Goal: Task Accomplishment & Management: Use online tool/utility

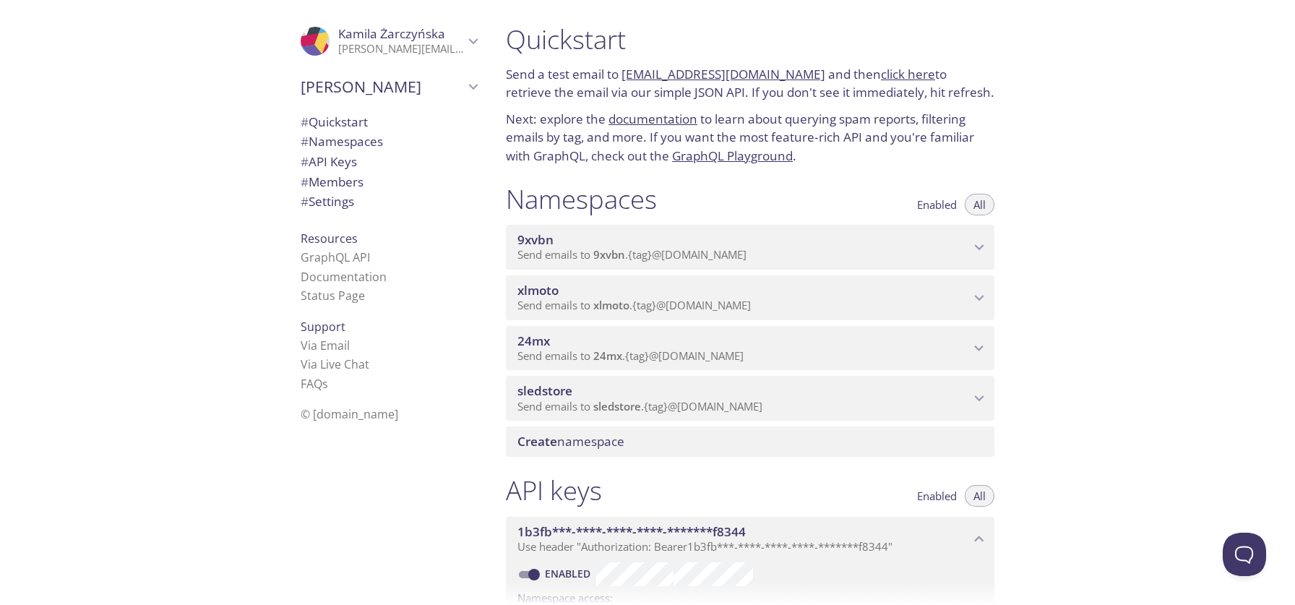
click at [875, 254] on p "Send emails to 9xvbn . {tag} @[DOMAIN_NAME]" at bounding box center [743, 255] width 452 height 14
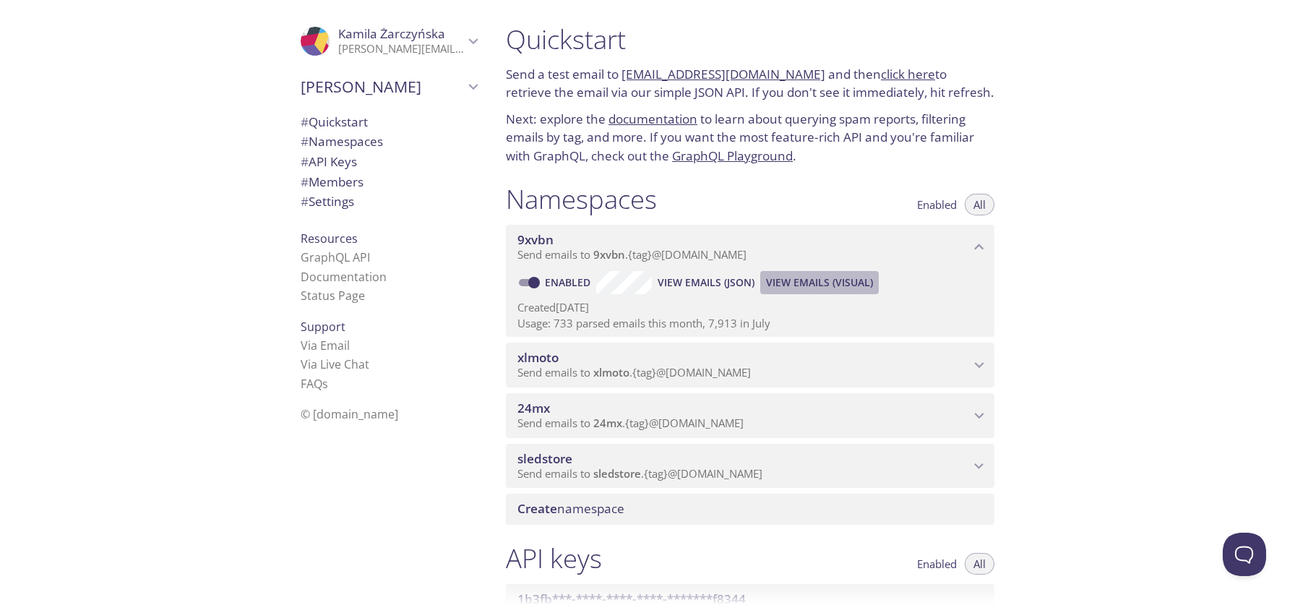
click at [826, 278] on span "View Emails (Visual)" at bounding box center [819, 282] width 107 height 17
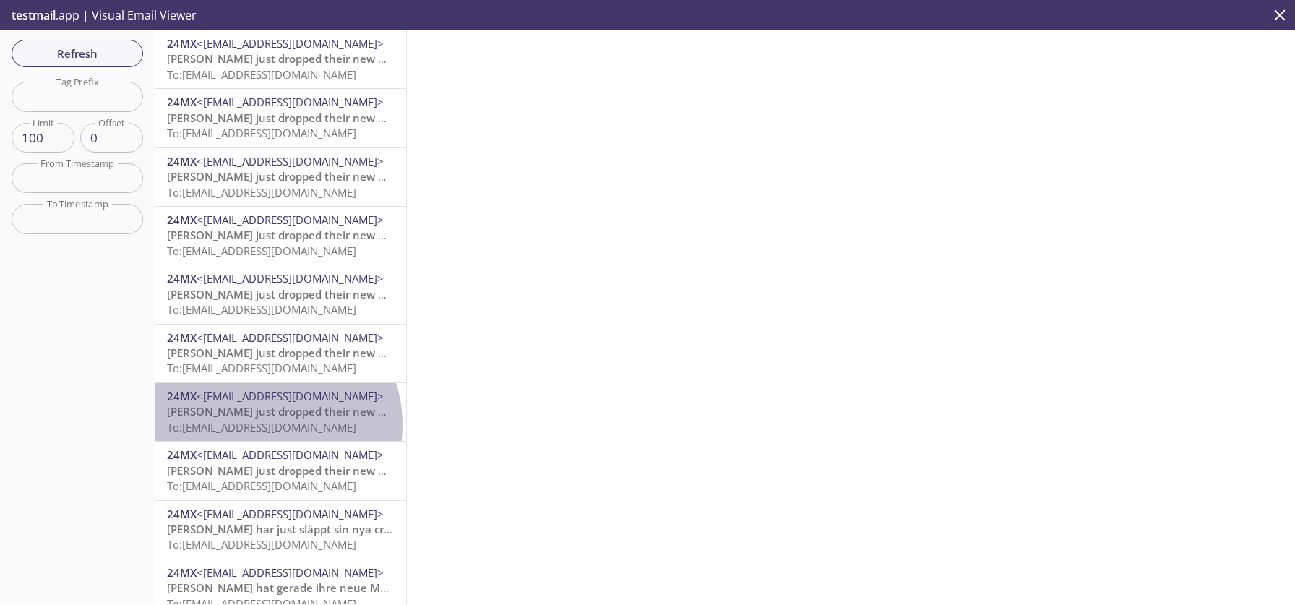
click at [267, 425] on span "To: [EMAIL_ADDRESS][DOMAIN_NAME]" at bounding box center [261, 427] width 189 height 14
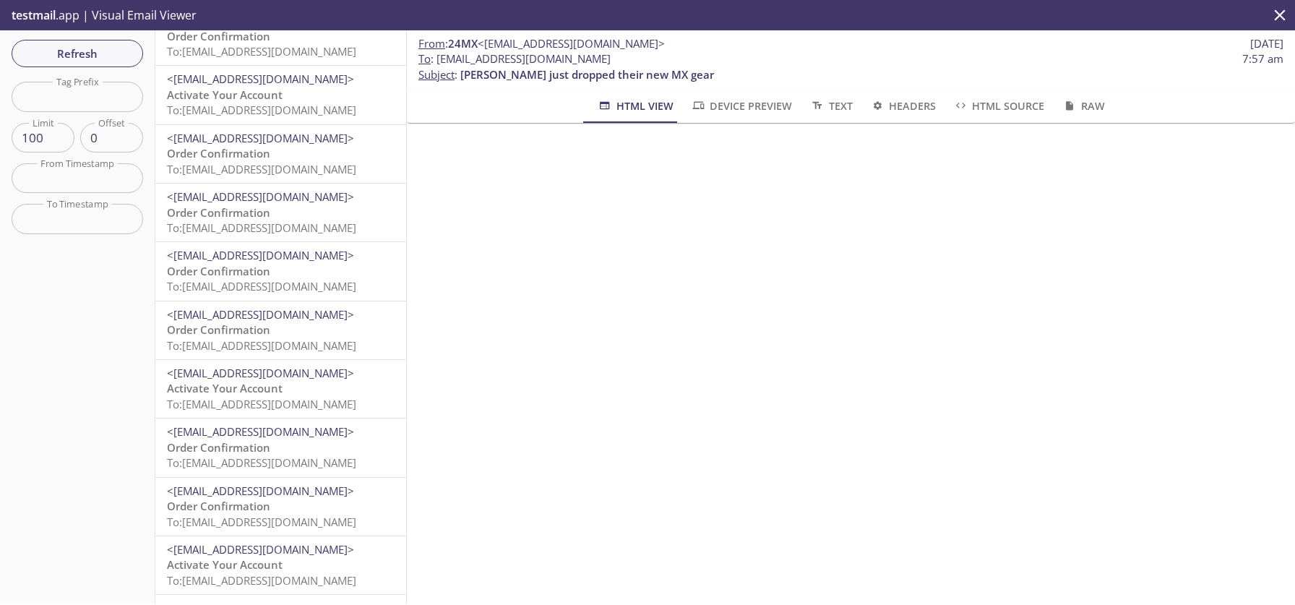
scroll to position [5341, 0]
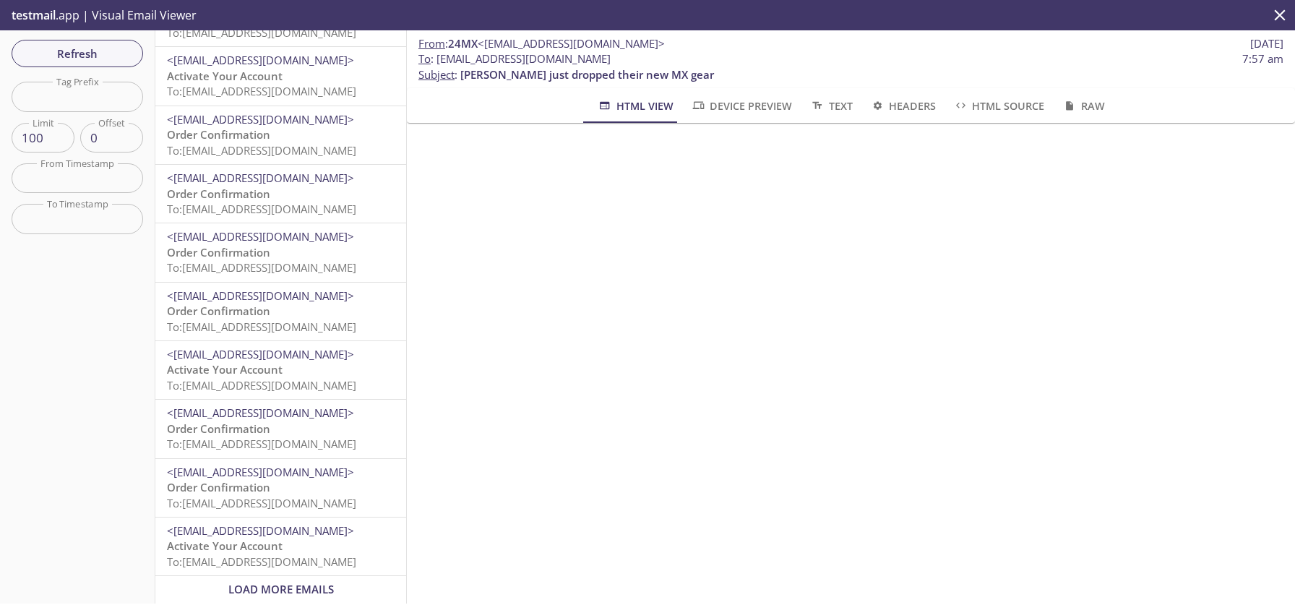
click at [315, 480] on p "Order Confirmation To: [EMAIL_ADDRESS][DOMAIN_NAME]" at bounding box center [281, 495] width 228 height 31
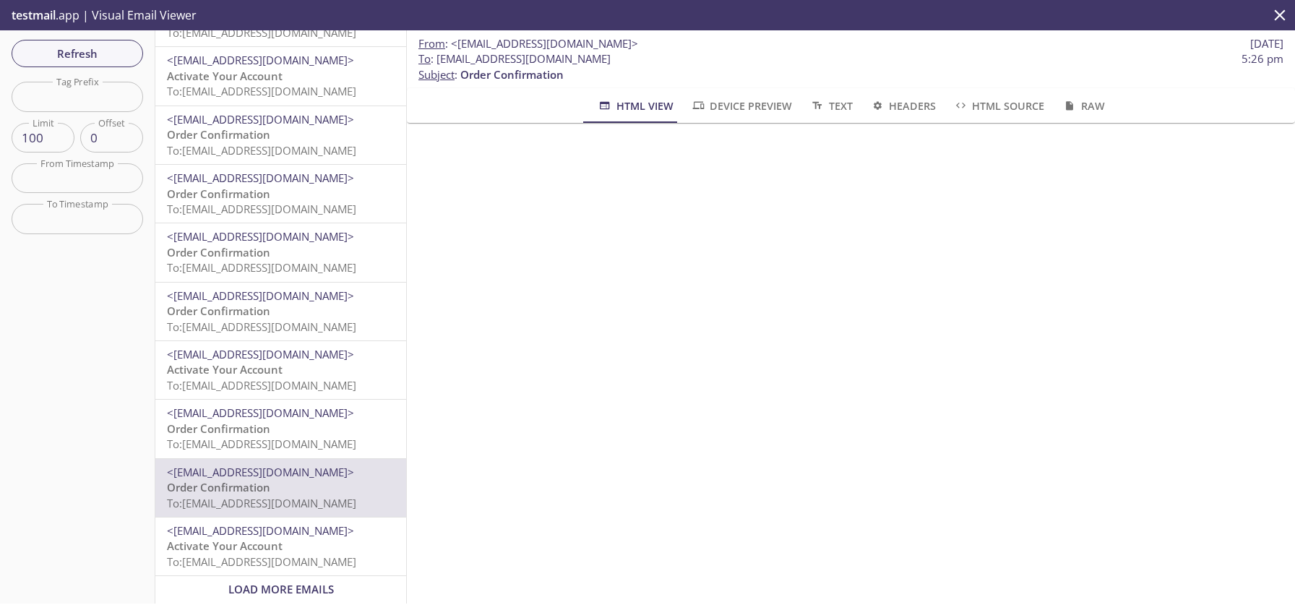
click at [270, 350] on div "<[EMAIL_ADDRESS][DOMAIN_NAME]> Activate Your Account To: [EMAIL_ADDRESS][DOMAIN…" at bounding box center [281, 370] width 228 height 46
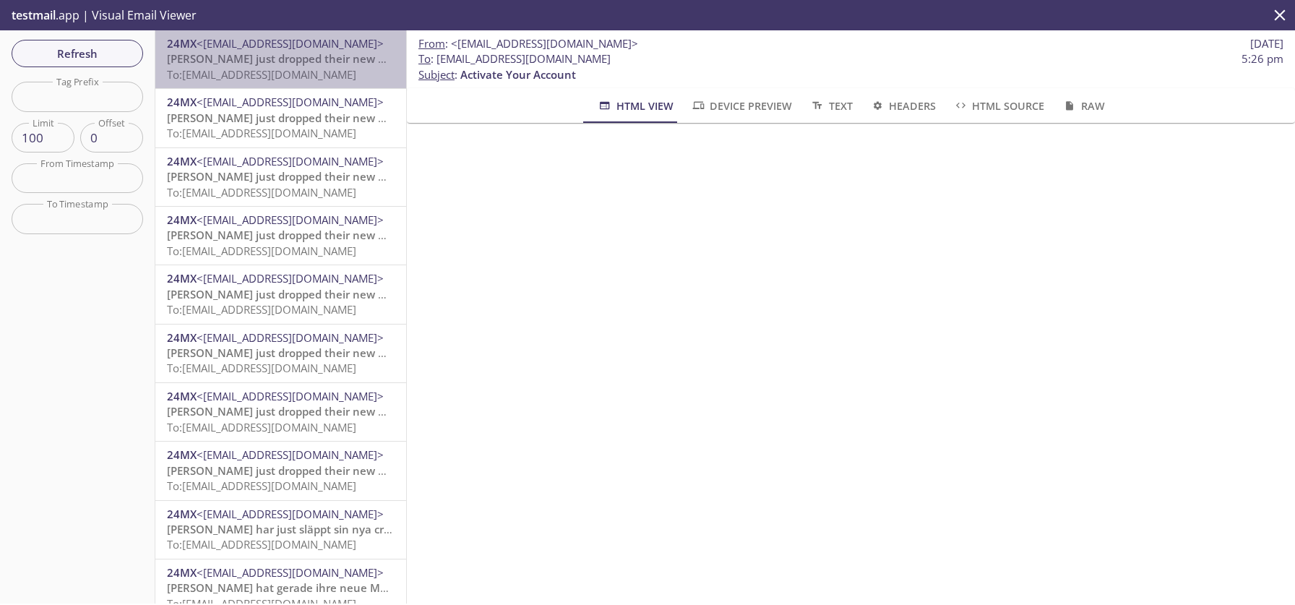
click at [288, 75] on span "To: [EMAIL_ADDRESS][DOMAIN_NAME]" at bounding box center [261, 74] width 189 height 14
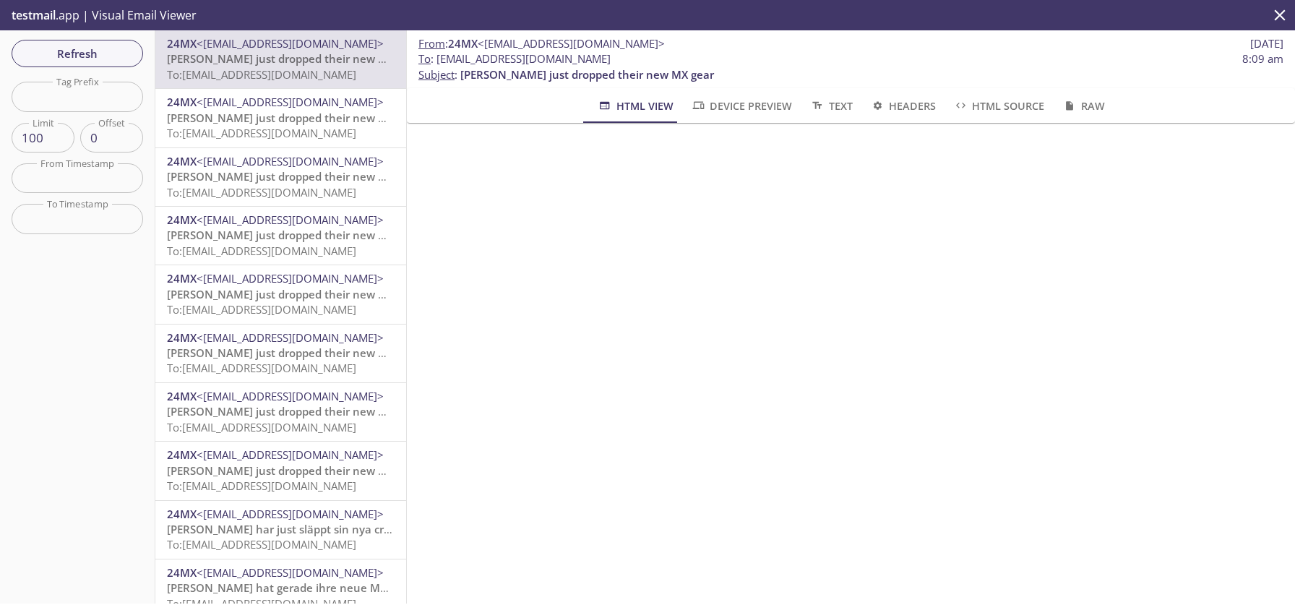
drag, startPoint x: 436, startPoint y: 59, endPoint x: 593, endPoint y: 55, distance: 156.1
click at [593, 55] on span "To : [EMAIL_ADDRESS][DOMAIN_NAME] 8:09 am" at bounding box center [850, 58] width 865 height 15
copy span "[EMAIL_ADDRESS][DOMAIN_NAME]"
